Goal: Check status: Check status

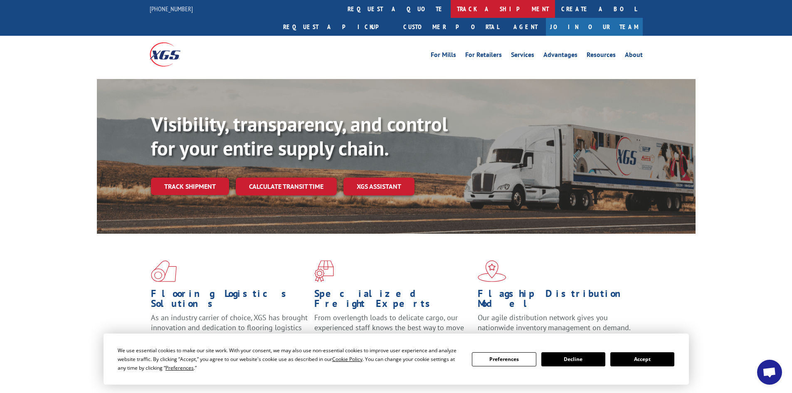
click at [451, 6] on link "track a shipment" at bounding box center [503, 9] width 104 height 18
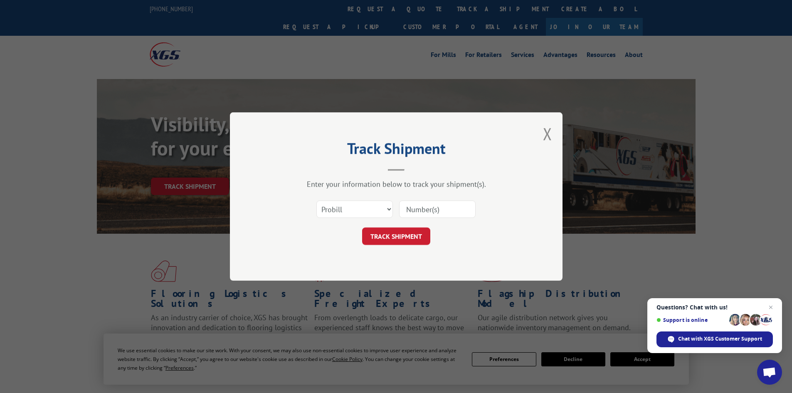
click at [414, 210] on input at bounding box center [437, 208] width 77 height 17
type input "1700170000"
click at [393, 239] on button "TRACK SHIPMENT" at bounding box center [396, 236] width 68 height 17
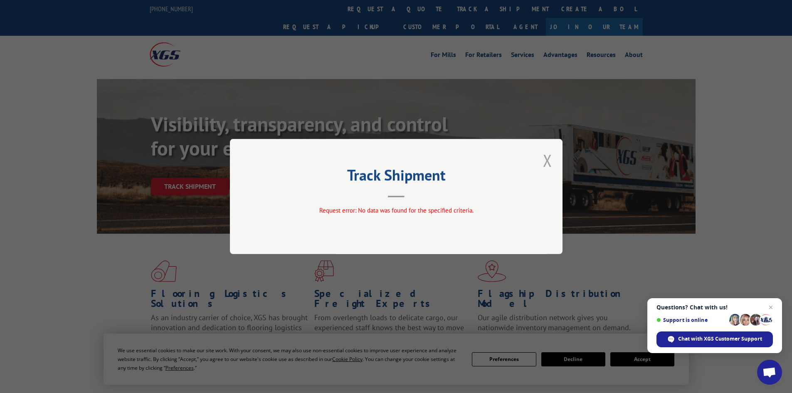
click at [546, 161] on button "Close modal" at bounding box center [547, 160] width 9 height 22
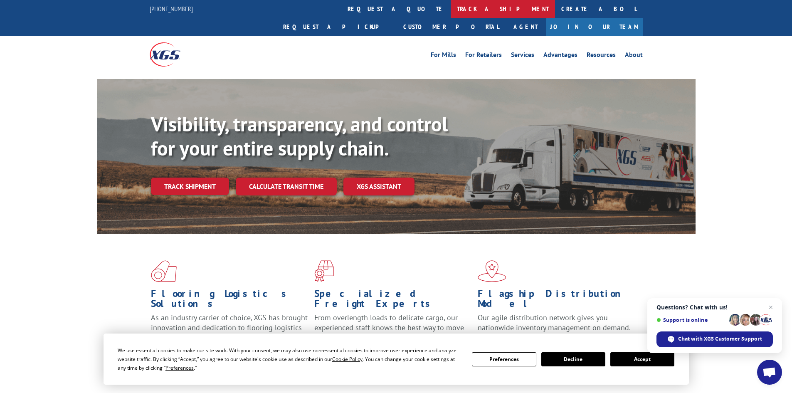
click at [451, 7] on link "track a shipment" at bounding box center [503, 9] width 104 height 18
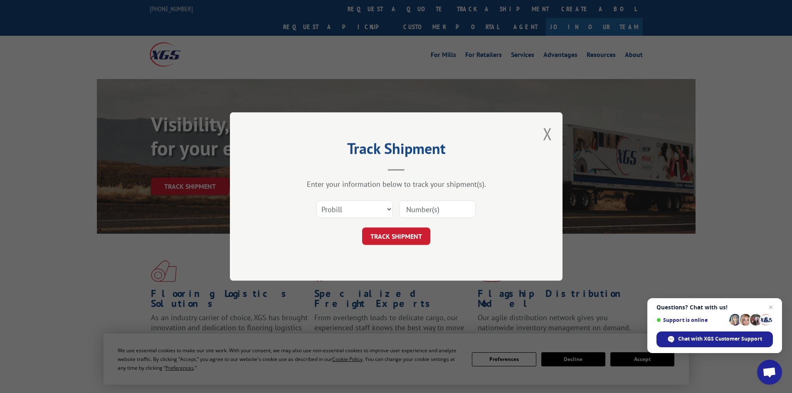
click at [424, 209] on input at bounding box center [437, 208] width 77 height 17
click at [388, 210] on select "Select category... Probill BOL PO" at bounding box center [355, 208] width 77 height 17
click at [406, 208] on input at bounding box center [437, 208] width 77 height 17
type input "17001740"
click at [409, 240] on button "TRACK SHIPMENT" at bounding box center [396, 236] width 68 height 17
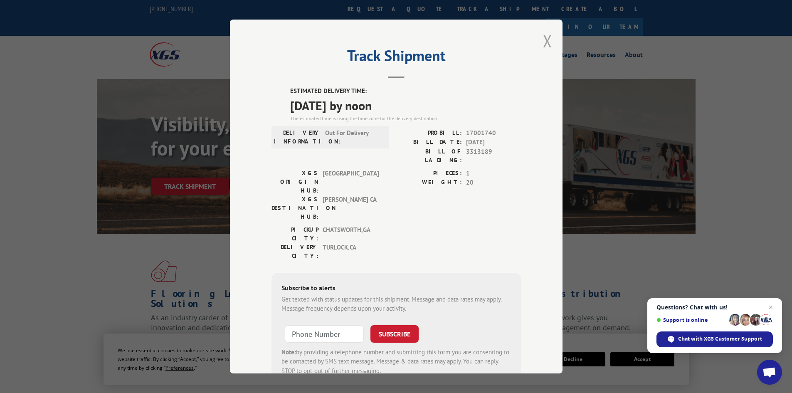
click at [544, 42] on button "Close modal" at bounding box center [547, 41] width 9 height 22
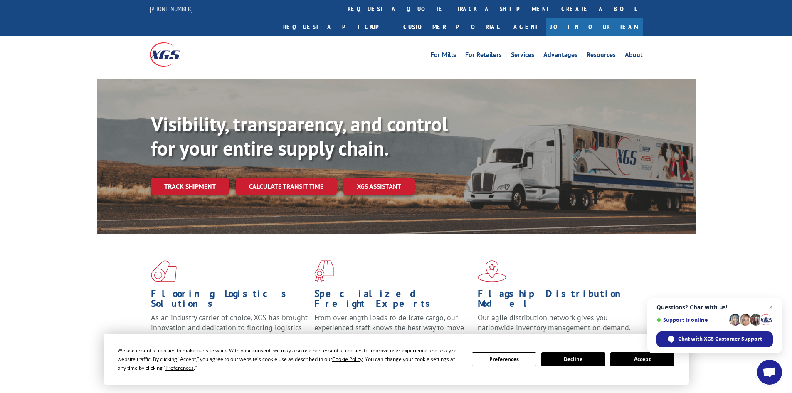
click at [635, 361] on button "Accept" at bounding box center [643, 359] width 64 height 14
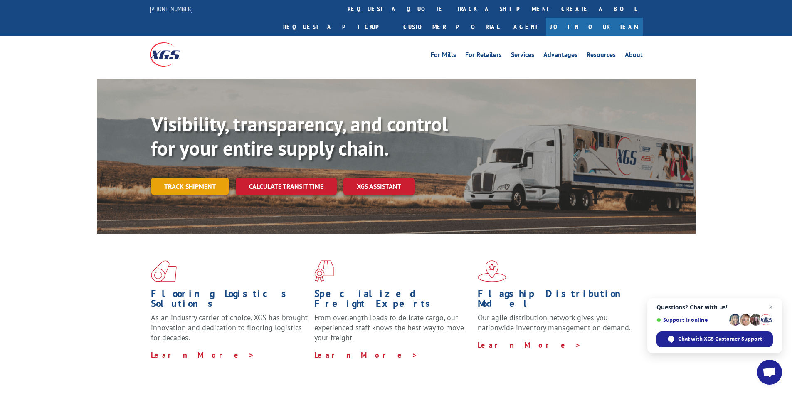
click at [175, 178] on link "Track shipment" at bounding box center [190, 186] width 78 height 17
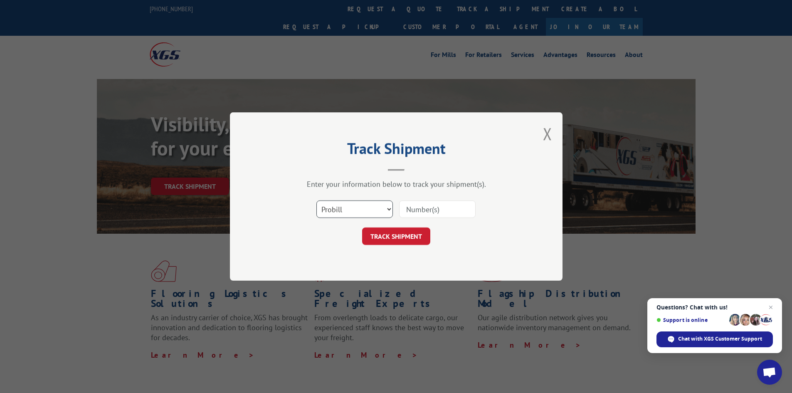
click at [376, 212] on select "Select category... Probill BOL PO" at bounding box center [355, 208] width 77 height 17
select select "bol"
click at [317, 200] on select "Select category... Probill BOL PO" at bounding box center [355, 208] width 77 height 17
click at [421, 210] on input at bounding box center [437, 208] width 77 height 17
type input "17001740"
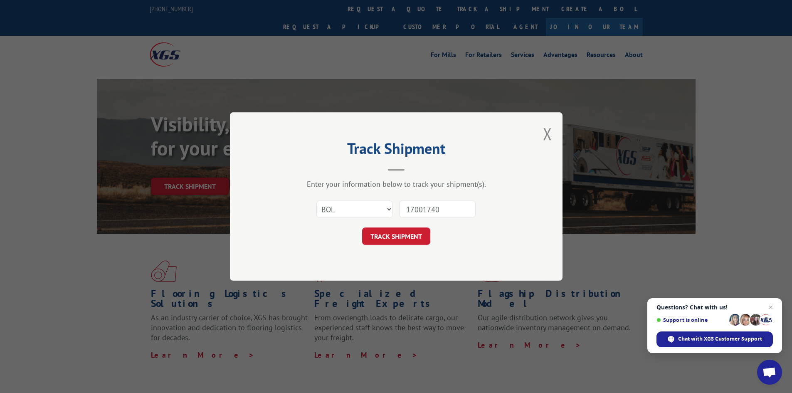
click at [362, 228] on button "TRACK SHIPMENT" at bounding box center [396, 236] width 68 height 17
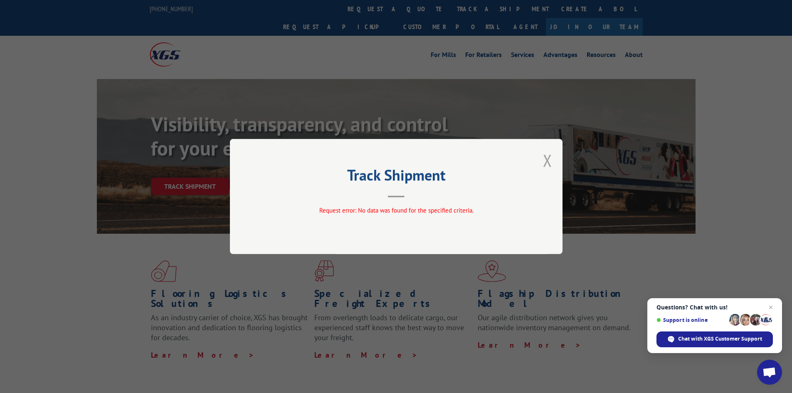
click at [544, 158] on button "Close modal" at bounding box center [547, 160] width 9 height 22
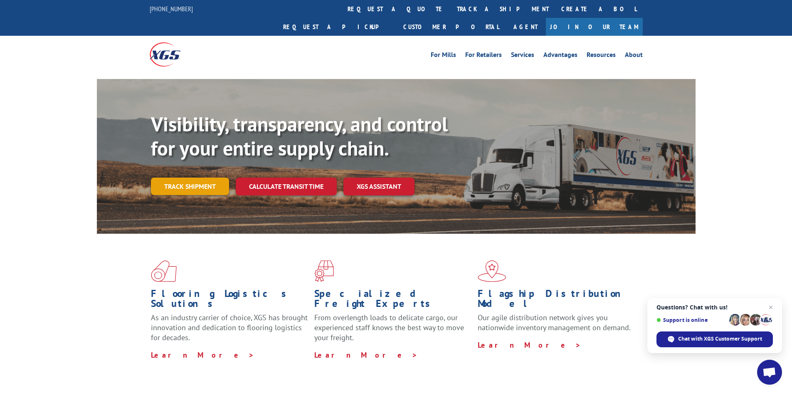
click at [185, 178] on link "Track shipment" at bounding box center [190, 186] width 78 height 17
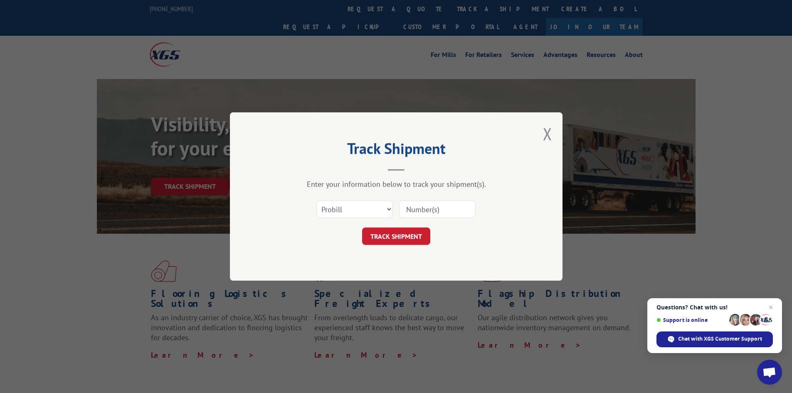
click at [419, 208] on input at bounding box center [437, 208] width 77 height 17
type input "17001740"
click button "TRACK SHIPMENT" at bounding box center [396, 236] width 68 height 17
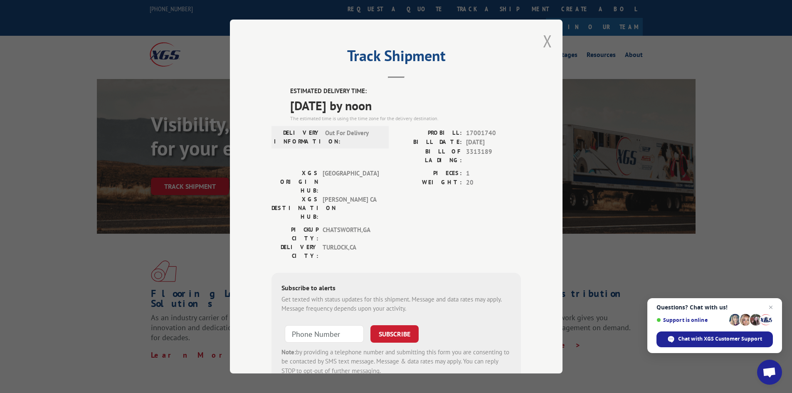
click at [544, 40] on button "Close modal" at bounding box center [547, 41] width 9 height 22
